Goal: Navigation & Orientation: Find specific page/section

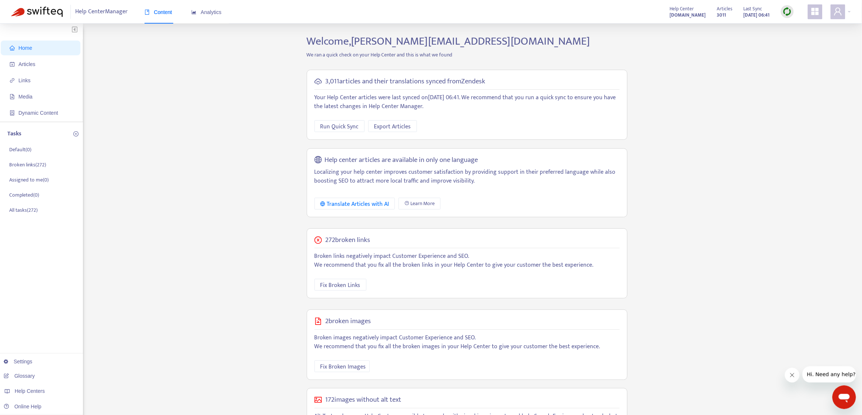
click at [787, 8] on img at bounding box center [786, 11] width 9 height 9
click at [800, 36] on link "Full Sync" at bounding box center [800, 38] width 27 height 8
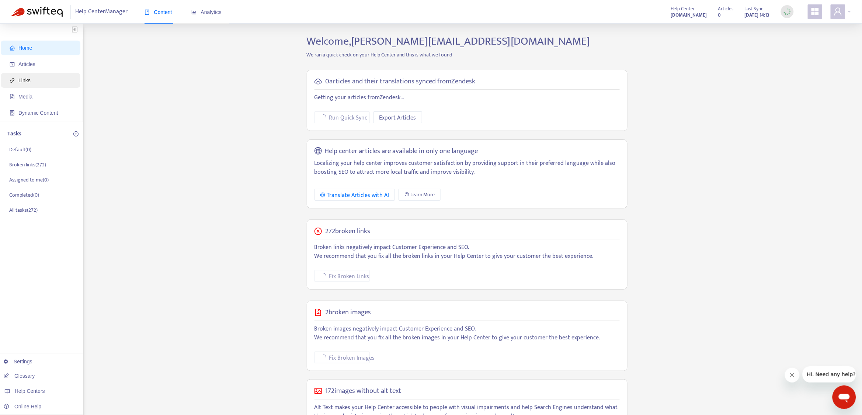
click at [30, 80] on span "Links" at bounding box center [24, 80] width 12 height 6
